Goal: Find contact information: Find contact information

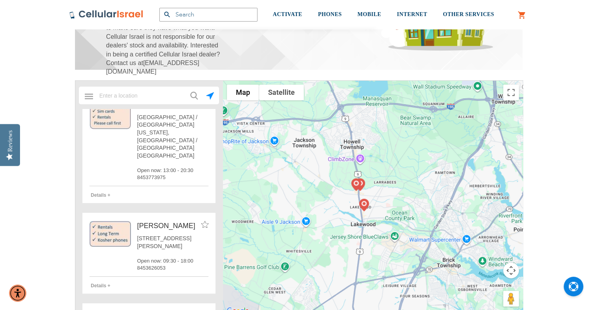
scroll to position [1110, 0]
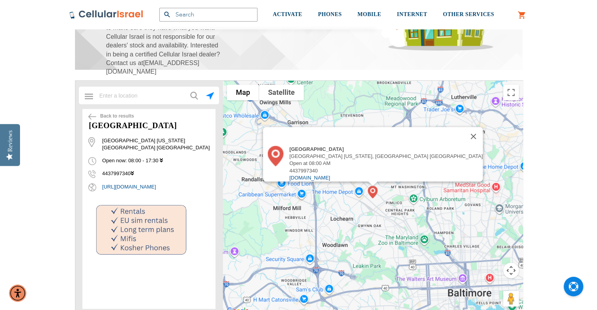
click at [133, 171] on span "4437997340" at bounding box center [110, 174] width 45 height 6
click at [134, 171] on icon at bounding box center [132, 173] width 3 height 5
click at [150, 166] on div "4437997340" at bounding box center [148, 170] width 133 height 13
click at [146, 184] on link "[URL][DOMAIN_NAME]" at bounding box center [153, 187] width 123 height 7
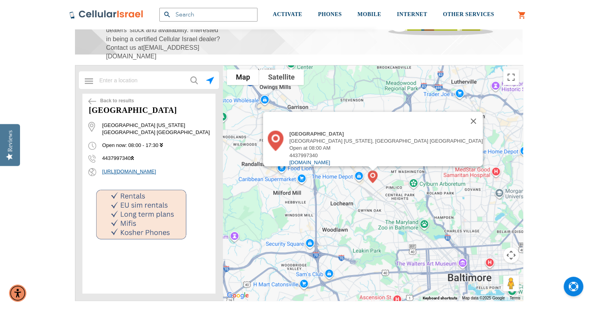
scroll to position [142, 0]
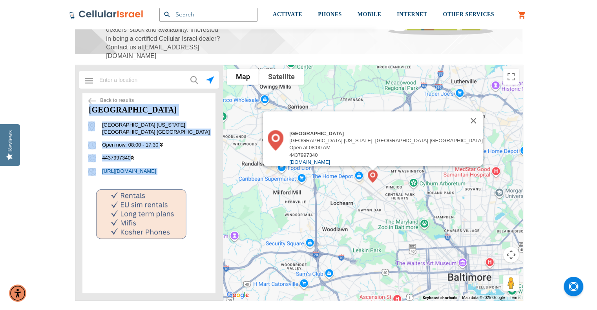
drag, startPoint x: 90, startPoint y: 108, endPoint x: 191, endPoint y: 173, distance: 120.1
click at [191, 173] on div "Back to results [GEOGRAPHIC_DATA] [GEOGRAPHIC_DATA] [US_STATE] [GEOGRAPHIC_DATA…" at bounding box center [148, 172] width 133 height 159
click at [191, 178] on div at bounding box center [141, 215] width 118 height 74
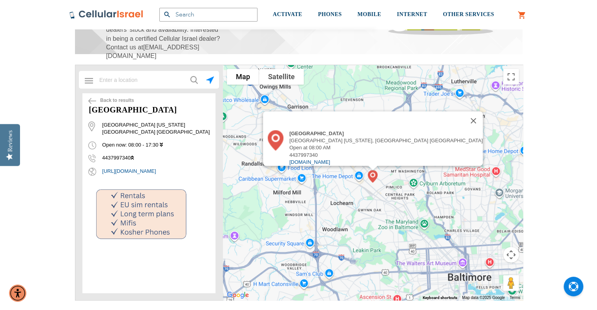
click at [79, 215] on div at bounding box center [149, 182] width 142 height 235
